Goal: Task Accomplishment & Management: Manage account settings

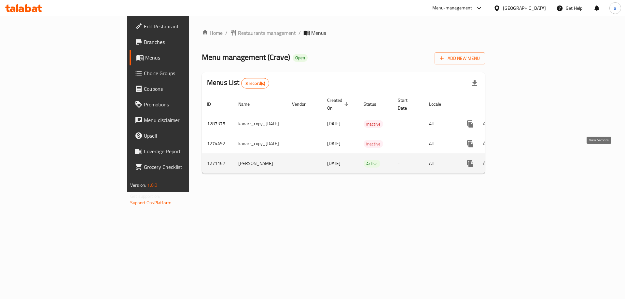
click at [525, 156] on link "enhanced table" at bounding box center [518, 164] width 16 height 16
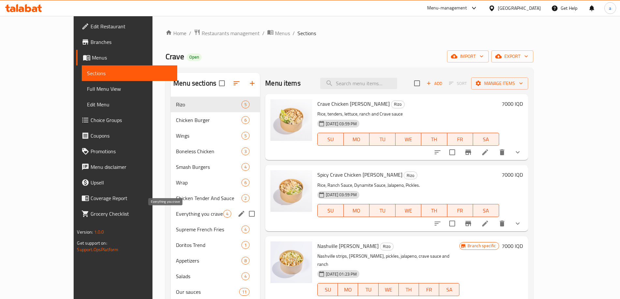
click at [176, 213] on span "Everything you crave" at bounding box center [199, 214] width 47 height 8
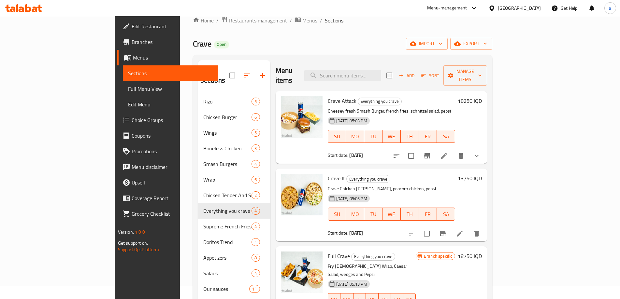
scroll to position [4, 0]
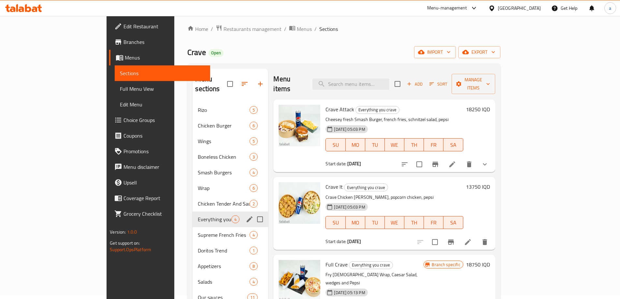
click at [207, 212] on div "Everything you crave 4" at bounding box center [230, 220] width 76 height 16
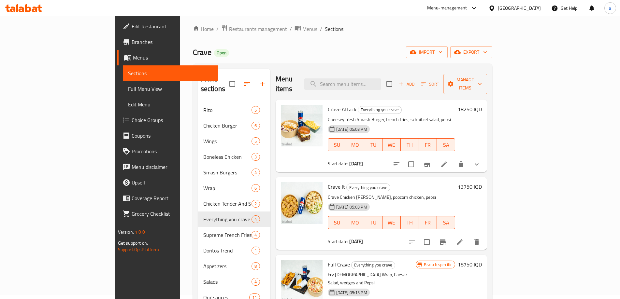
click at [453, 159] on li at bounding box center [444, 165] width 18 height 12
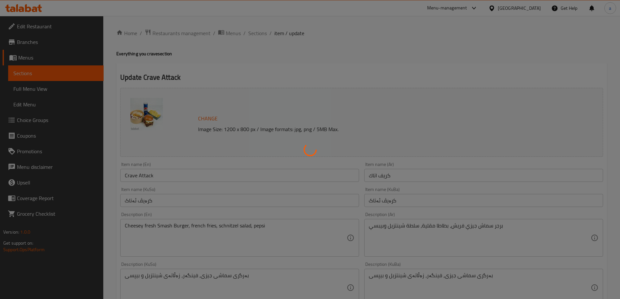
type input "إختيارك من:"
type input "هەڵبژاردنت لە:"
type input "0"
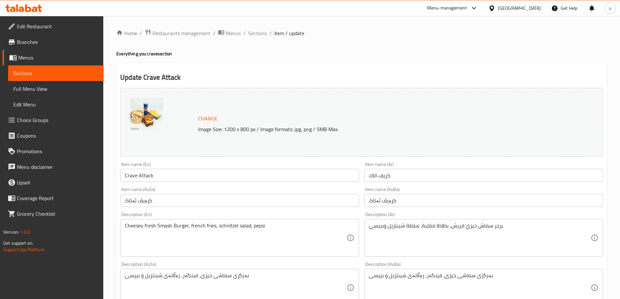
click at [273, 34] on ol "Home / Restaurants management / Menus / Sections / item / update" at bounding box center [361, 33] width 490 height 8
click at [261, 34] on span "Sections" at bounding box center [257, 33] width 19 height 8
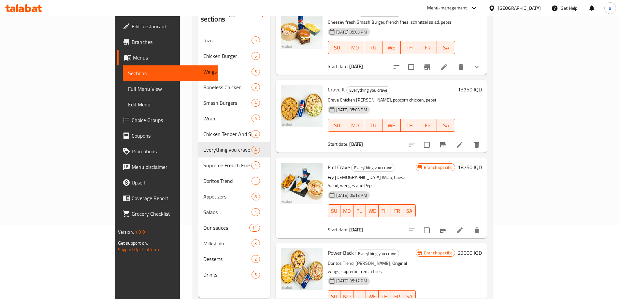
scroll to position [91, 0]
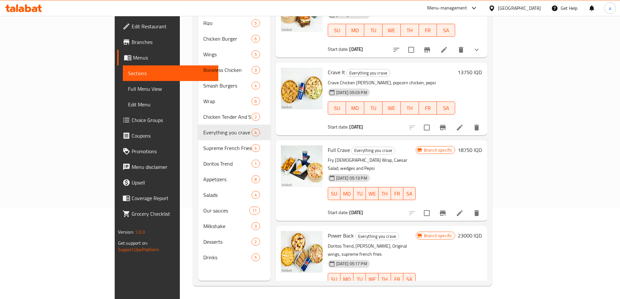
click at [446, 209] on icon "Branch-specific-item" at bounding box center [443, 213] width 8 height 8
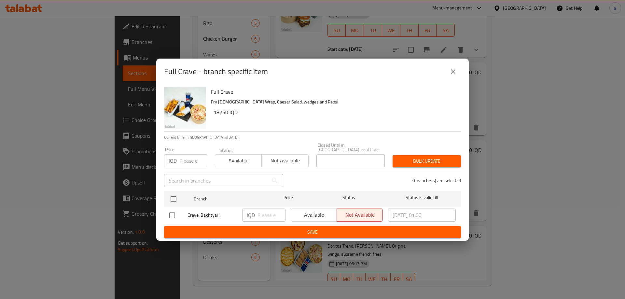
click at [452, 68] on button "close" at bounding box center [453, 72] width 16 height 16
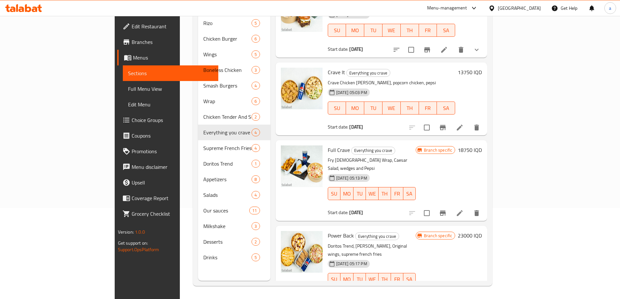
click at [446, 295] on icon "Branch-specific-item" at bounding box center [443, 299] width 8 height 8
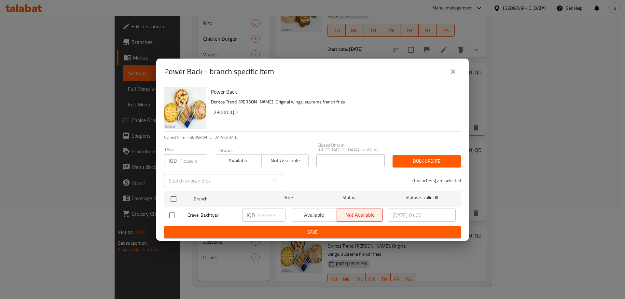
click at [455, 71] on icon "close" at bounding box center [453, 72] width 8 height 8
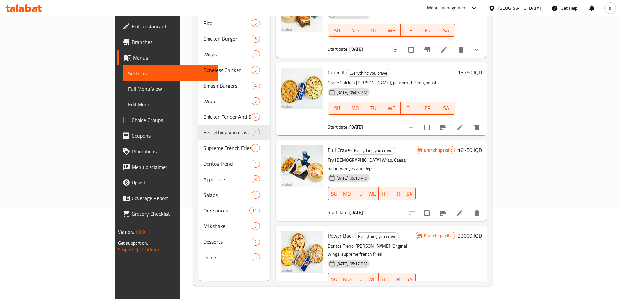
click at [397, 156] on p "Fry [DEMOGRAPHIC_DATA] Wrap, Caesar Salad, wedges and Pepsi" at bounding box center [372, 164] width 88 height 16
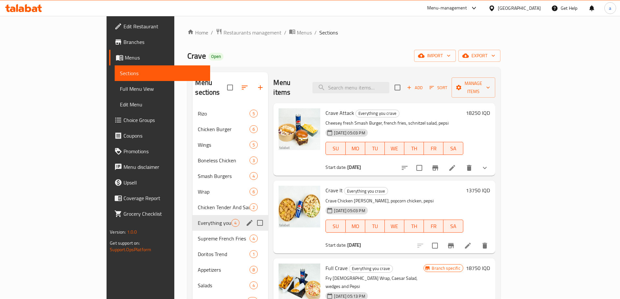
scroll to position [0, 0]
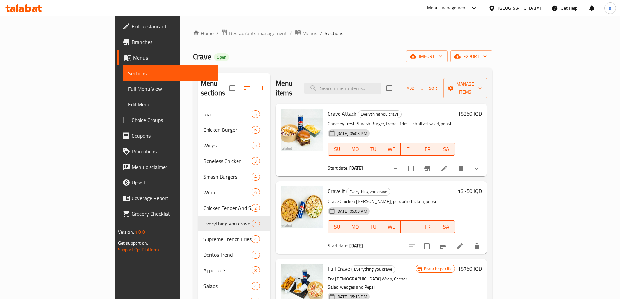
click at [453, 163] on li at bounding box center [444, 169] width 18 height 12
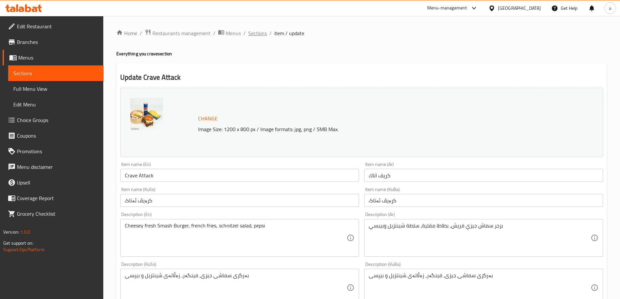
click at [257, 30] on span "Sections" at bounding box center [257, 33] width 19 height 8
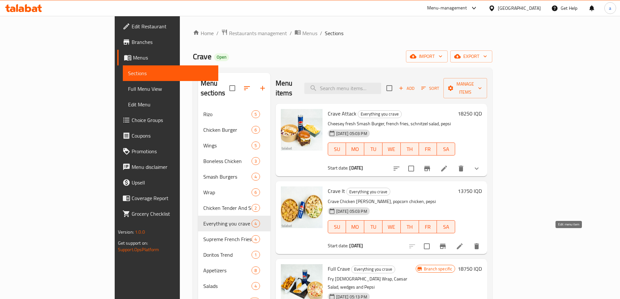
click at [463, 243] on icon at bounding box center [460, 247] width 8 height 8
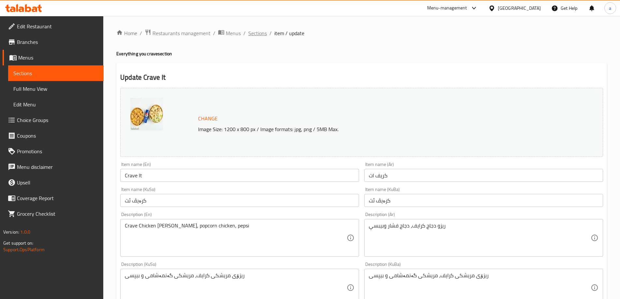
click at [262, 34] on span "Sections" at bounding box center [257, 33] width 19 height 8
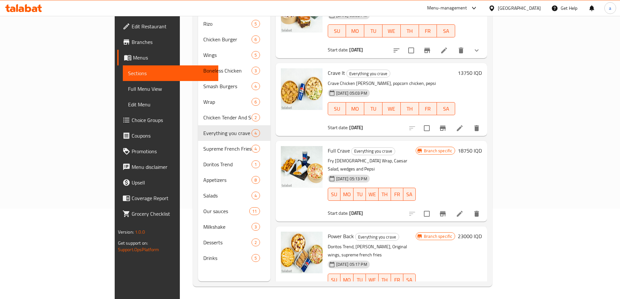
scroll to position [91, 0]
click at [462, 210] on icon at bounding box center [460, 213] width 6 height 6
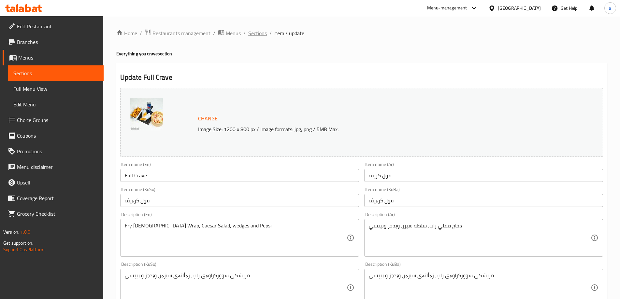
click at [257, 31] on span "Sections" at bounding box center [257, 33] width 19 height 8
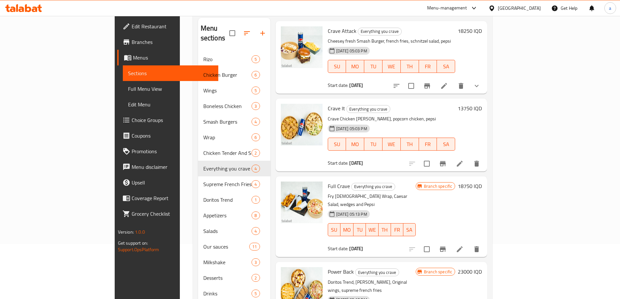
scroll to position [91, 0]
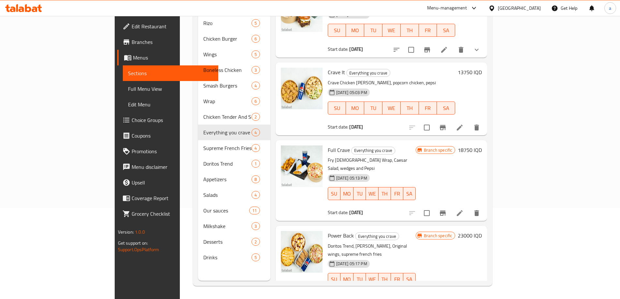
click at [463, 295] on icon at bounding box center [460, 299] width 8 height 8
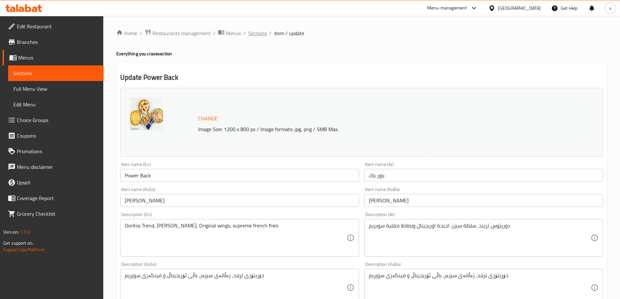
click at [258, 32] on span "Sections" at bounding box center [257, 33] width 19 height 8
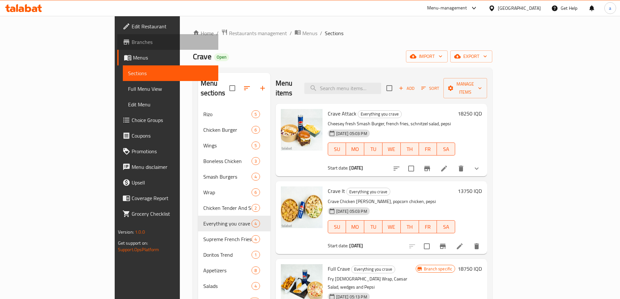
click at [132, 43] on span "Branches" at bounding box center [172, 42] width 81 height 8
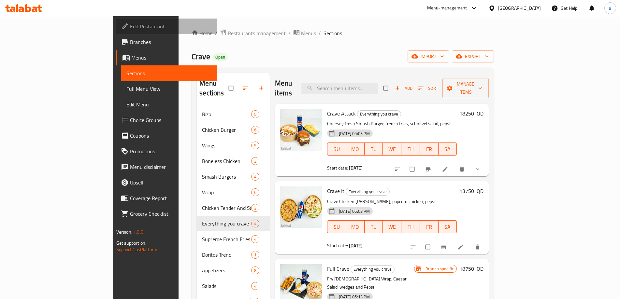
click at [130, 29] on span "Edit Restaurant" at bounding box center [170, 26] width 81 height 8
